Goal: Task Accomplishment & Management: Use online tool/utility

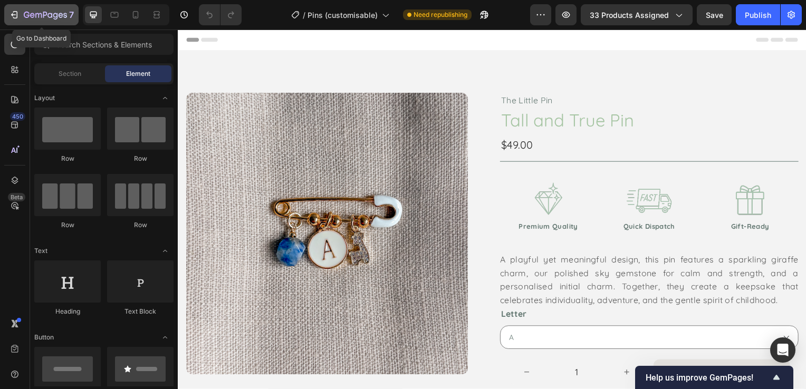
click at [7, 13] on button "7" at bounding box center [41, 14] width 74 height 21
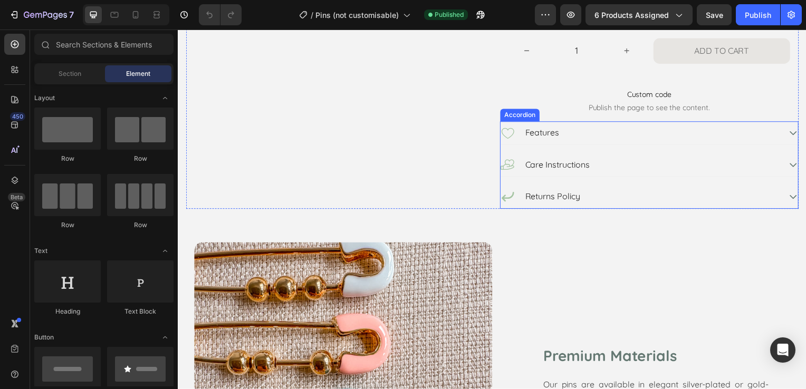
scroll to position [317, 0]
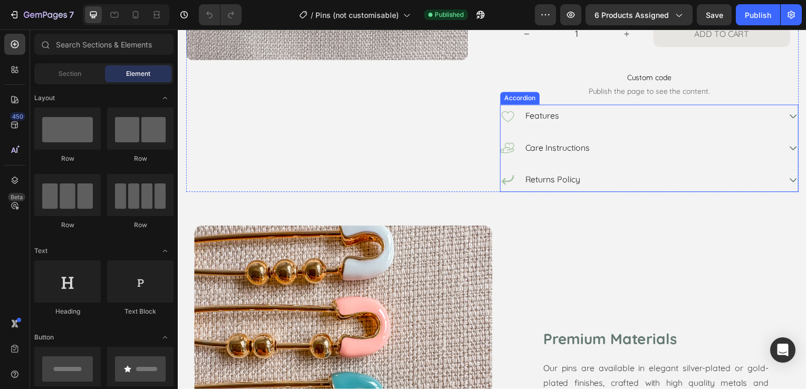
click at [639, 114] on div "Features" at bounding box center [644, 117] width 282 height 15
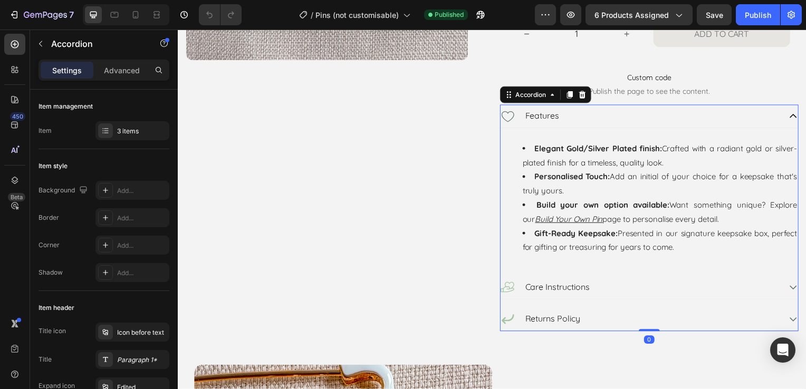
click at [661, 116] on div "Features" at bounding box center [644, 117] width 282 height 15
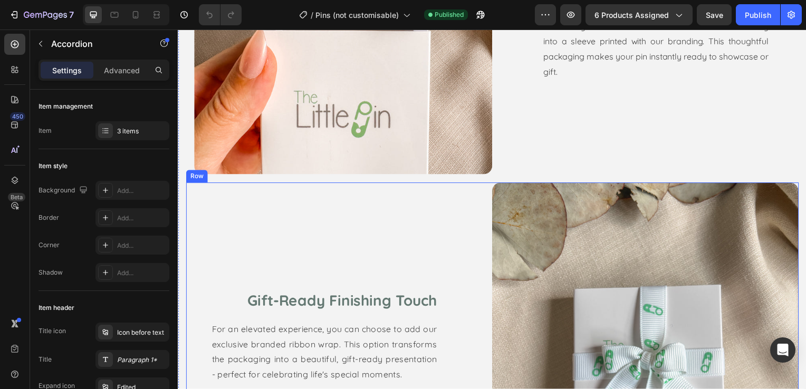
scroll to position [1266, 0]
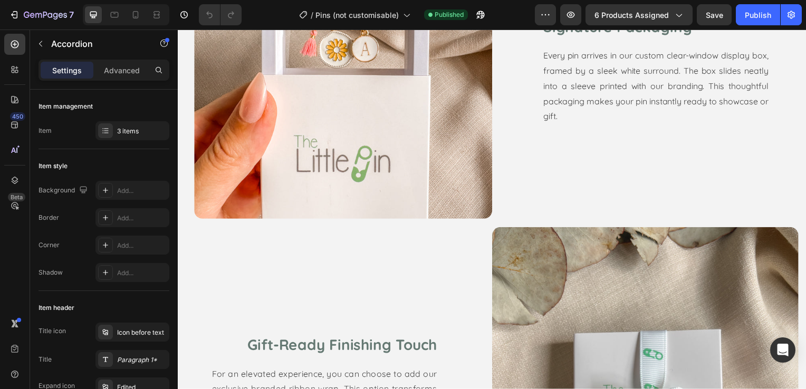
click at [126, 85] on div "Settings Advanced" at bounding box center [104, 75] width 148 height 30
click at [123, 74] on p "Advanced" at bounding box center [122, 70] width 36 height 11
type input "100%"
type input "100"
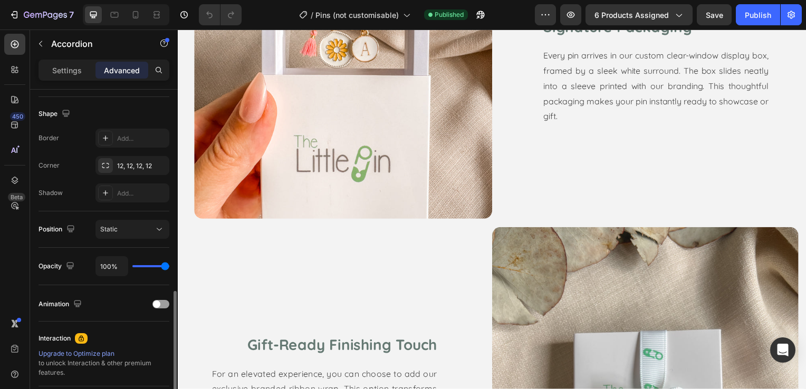
scroll to position [372, 0]
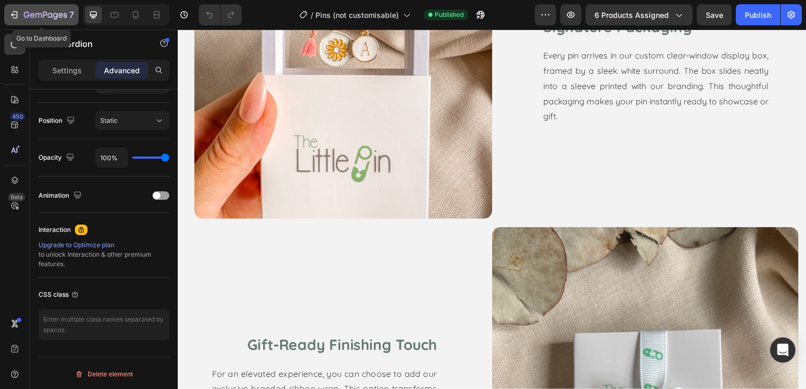
click at [16, 16] on icon "button" at bounding box center [14, 14] width 11 height 11
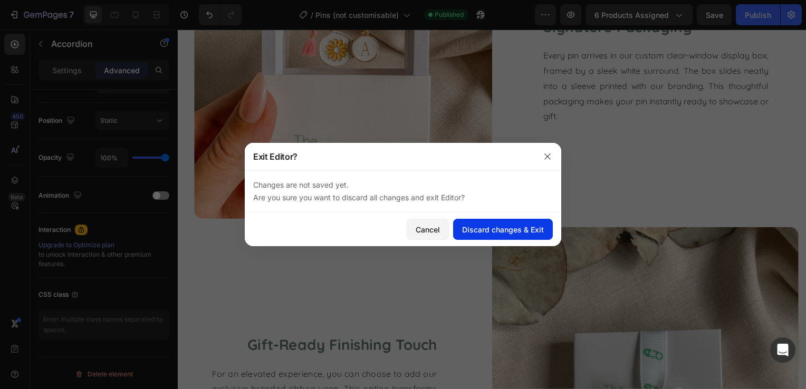
click at [510, 230] on div "Discard changes & Exit" at bounding box center [503, 229] width 82 height 11
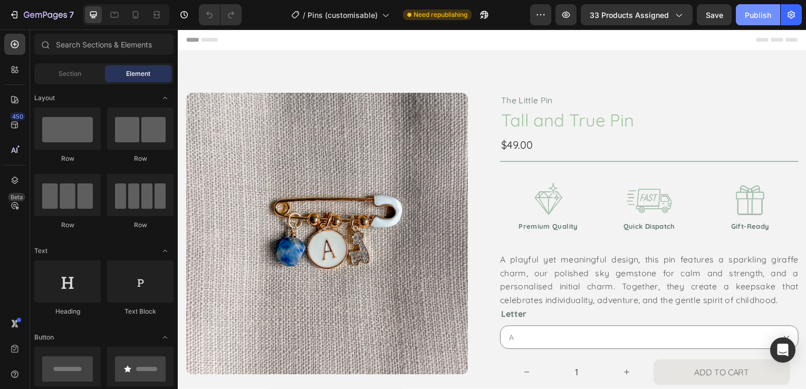
click at [751, 16] on div "Publish" at bounding box center [758, 14] width 26 height 11
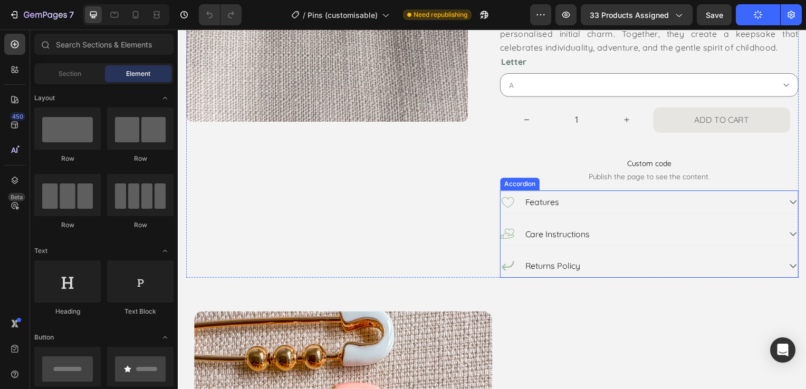
scroll to position [264, 0]
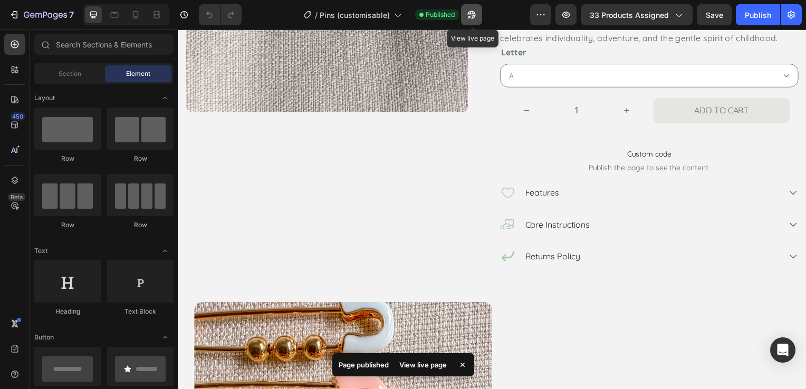
click at [466, 10] on button "button" at bounding box center [471, 14] width 21 height 21
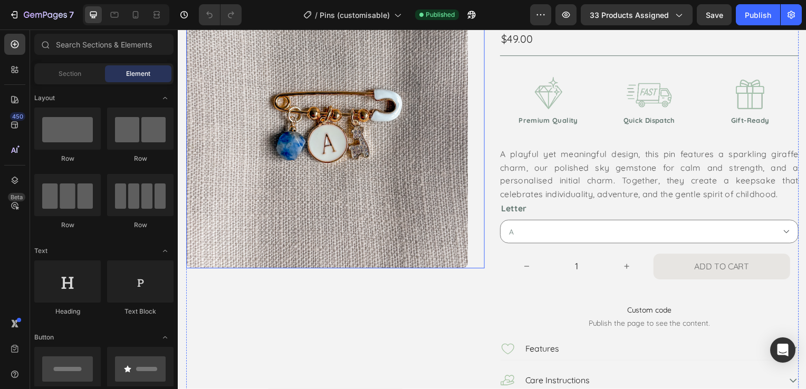
scroll to position [106, 0]
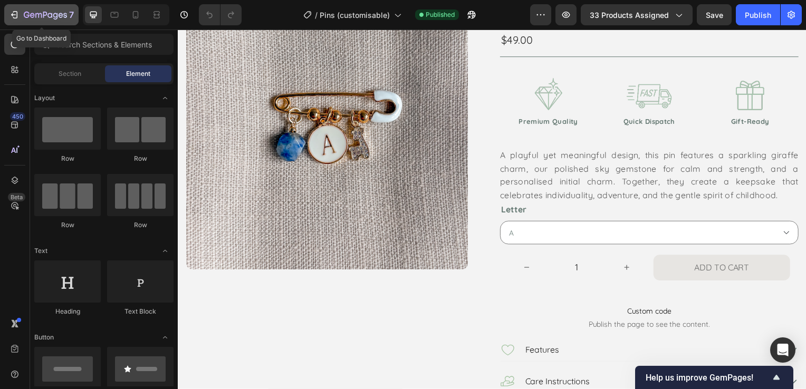
click at [22, 11] on div "7" at bounding box center [41, 14] width 65 height 13
